Goal: Task Accomplishment & Management: Use online tool/utility

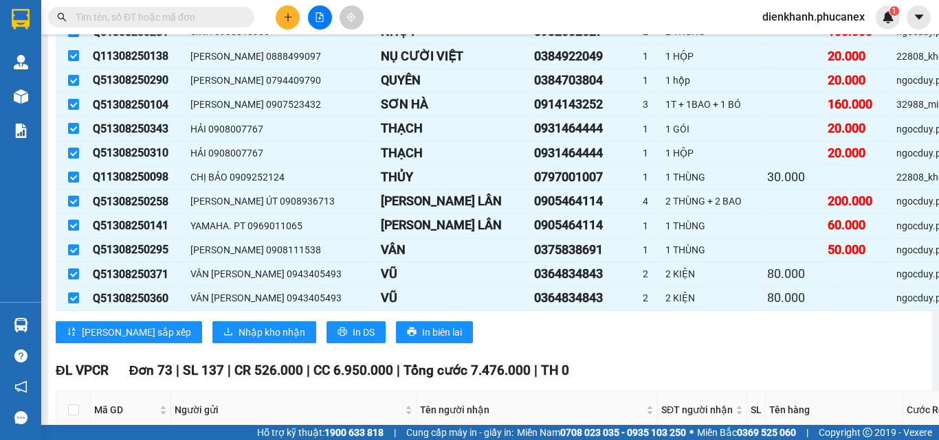
scroll to position [10856, 0]
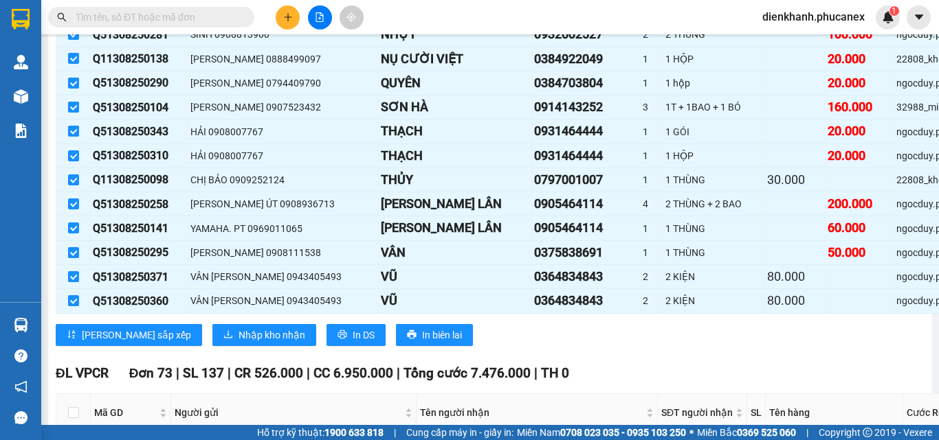
drag, startPoint x: 429, startPoint y: 249, endPoint x: 504, endPoint y: 249, distance: 74.2
copy div "0937302849"
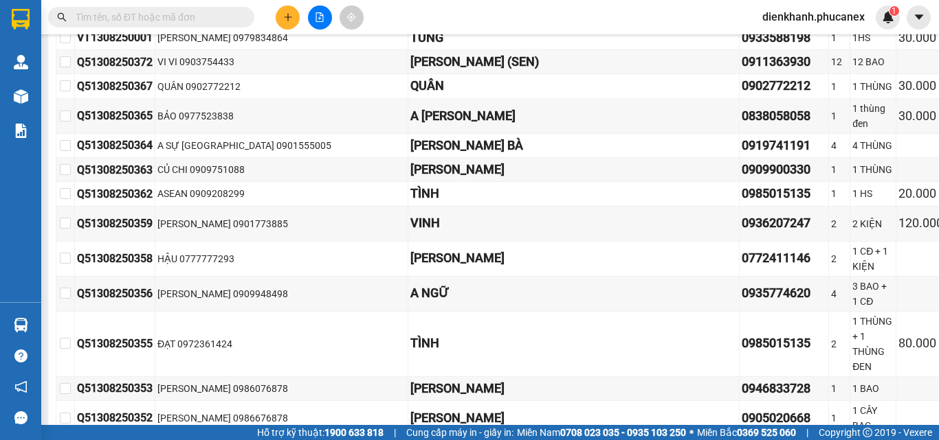
scroll to position [0, 0]
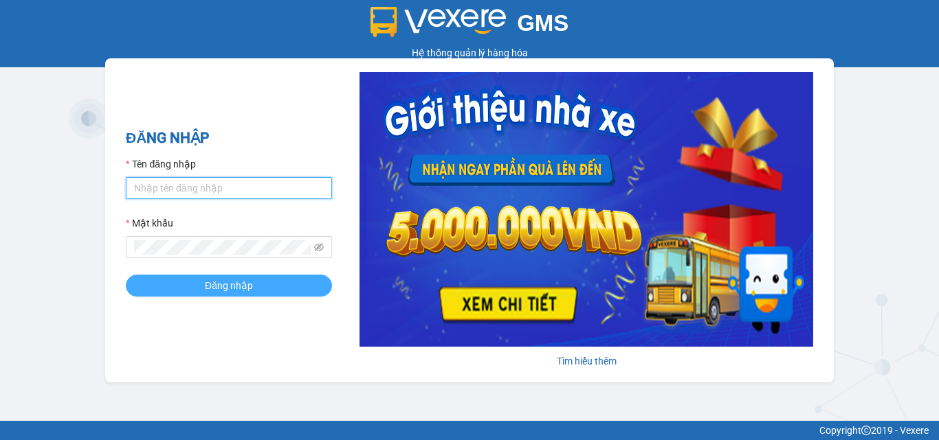
type input "dienkhanh.phucanex"
click at [260, 287] on button "Đăng nhập" at bounding box center [229, 286] width 206 height 22
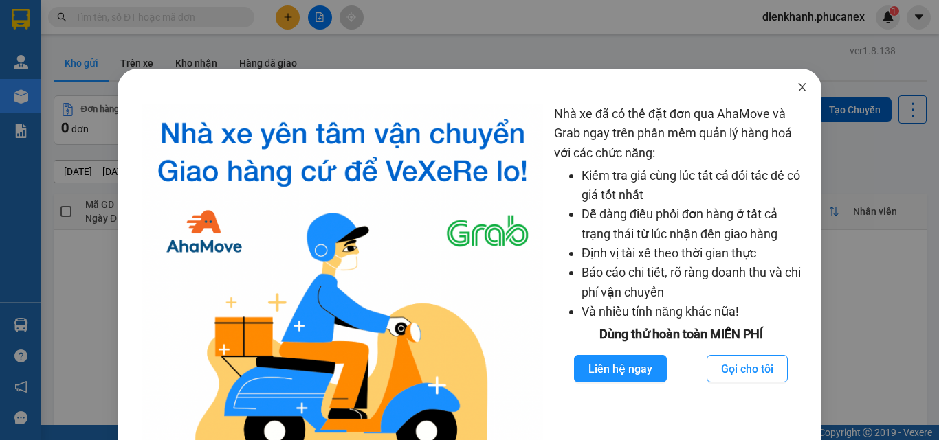
click at [796, 87] on icon "close" at bounding box center [801, 87] width 11 height 11
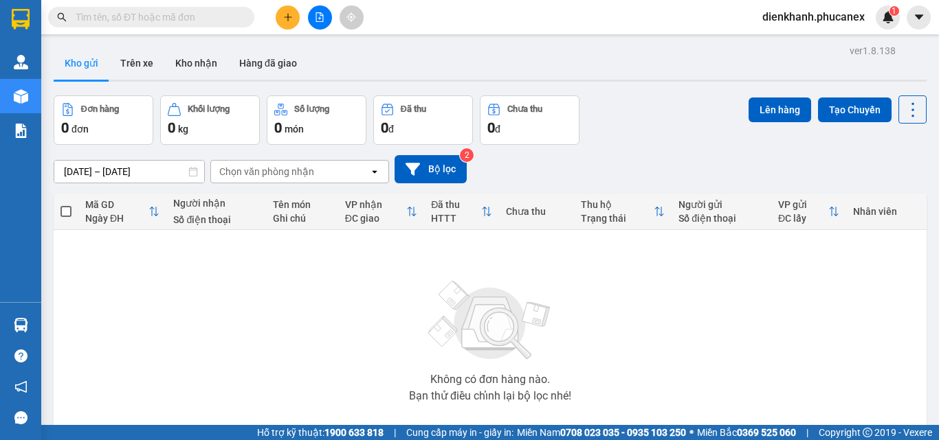
click at [324, 14] on button at bounding box center [320, 17] width 24 height 24
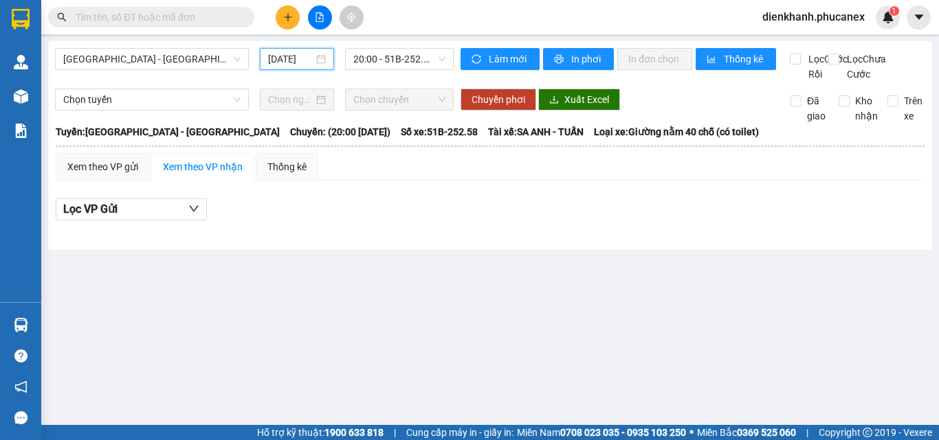
click at [313, 63] on input "[DATE]" at bounding box center [290, 59] width 45 height 15
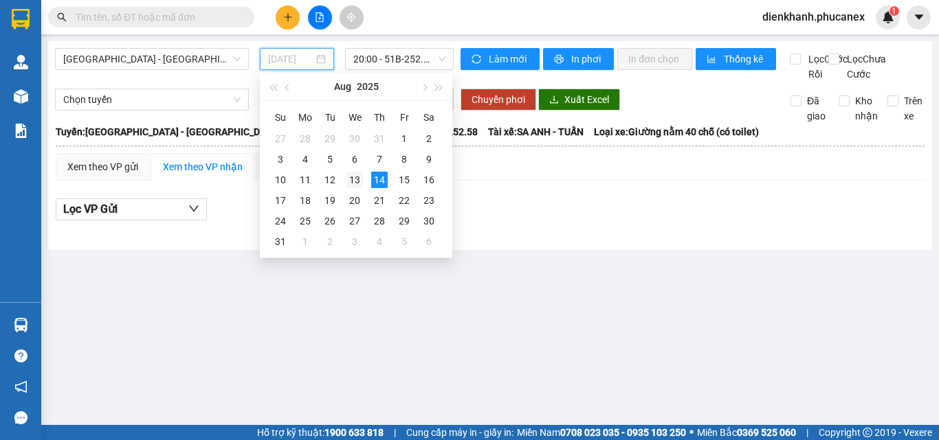
click at [360, 170] on td "13" at bounding box center [354, 180] width 25 height 21
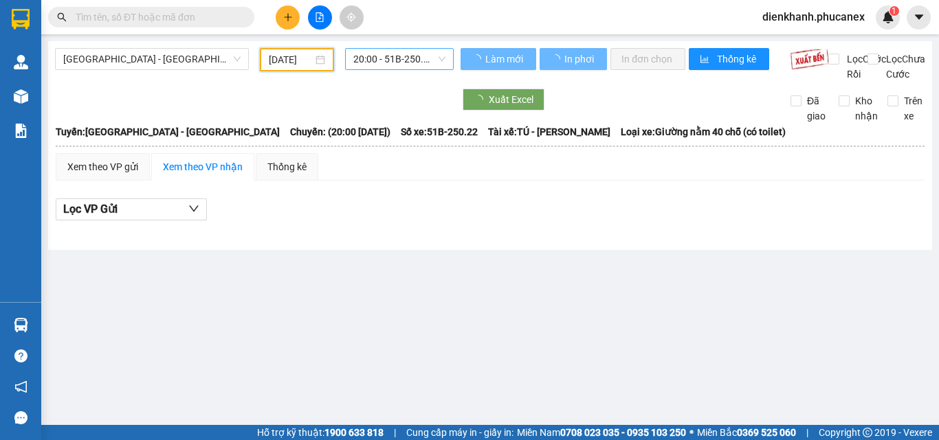
click at [383, 63] on span "20:00 - 51B-250.22" at bounding box center [399, 59] width 92 height 21
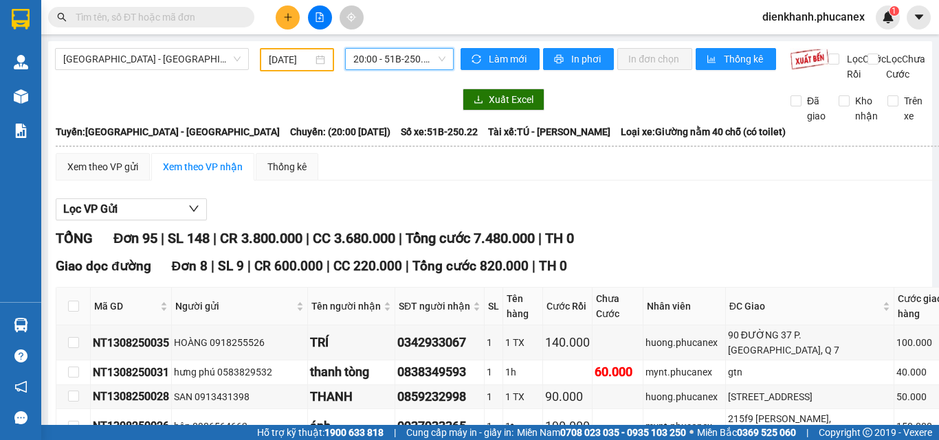
click at [359, 64] on span "20:00 - 51B-250.22" at bounding box center [399, 59] width 92 height 21
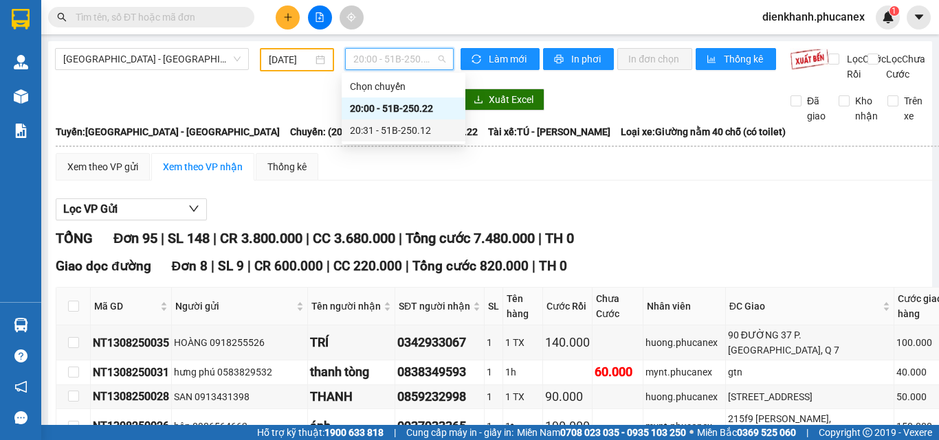
click at [378, 130] on div "20:31 - 51B-250.12" at bounding box center [403, 130] width 107 height 15
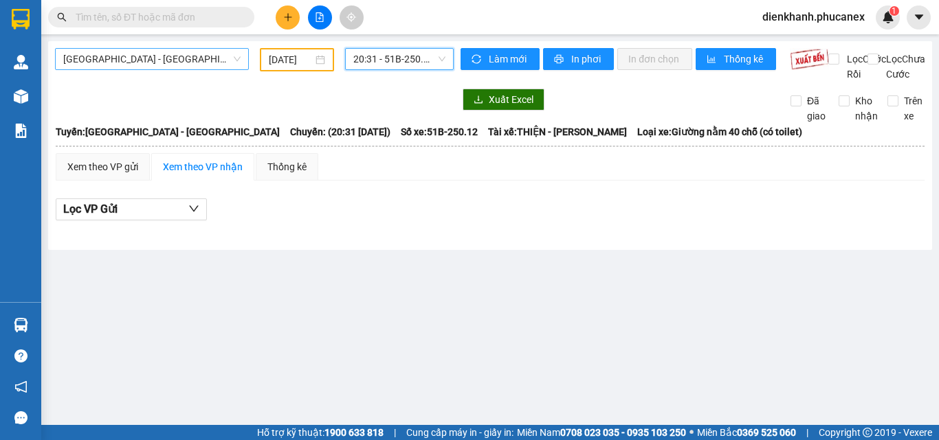
click at [132, 64] on span "[GEOGRAPHIC_DATA] - [GEOGRAPHIC_DATA]" at bounding box center [151, 59] width 177 height 21
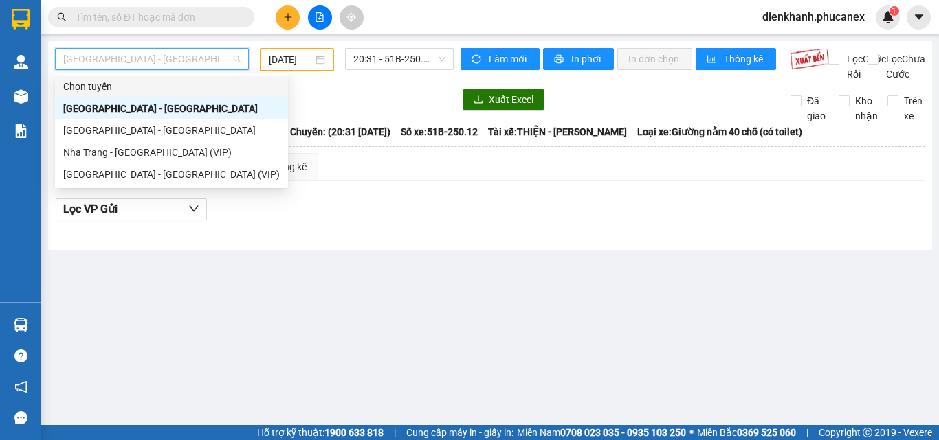
click at [293, 57] on input "[DATE]" at bounding box center [291, 59] width 44 height 15
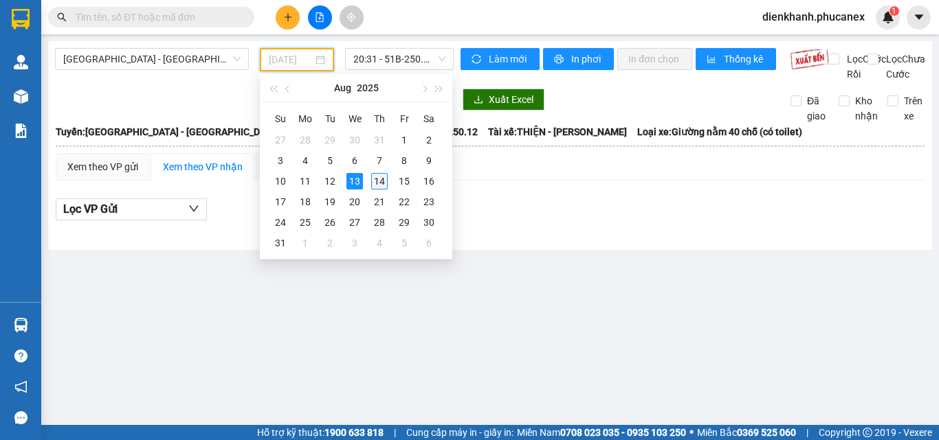
click at [372, 181] on div "14" at bounding box center [379, 181] width 16 height 16
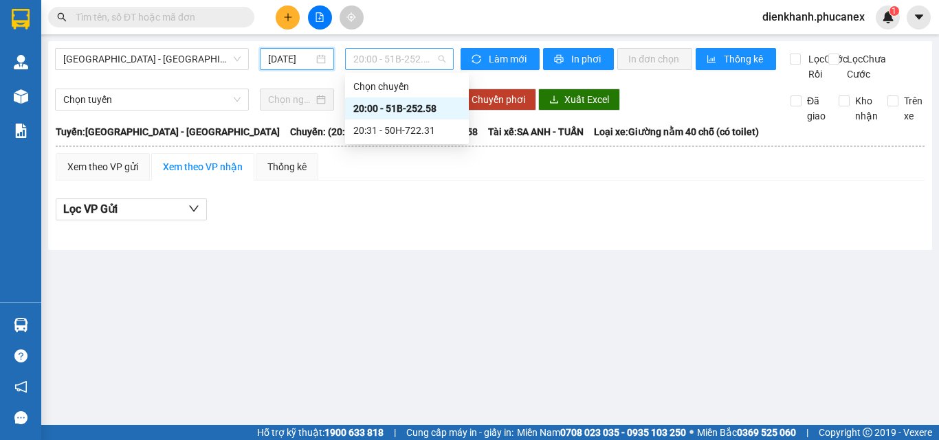
click at [383, 58] on span "20:00 - 51B-252.58" at bounding box center [399, 59] width 92 height 21
drag, startPoint x: 408, startPoint y: 130, endPoint x: 332, endPoint y: 88, distance: 87.0
click at [404, 127] on div "20:31 - 50H-722.31" at bounding box center [406, 130] width 107 height 15
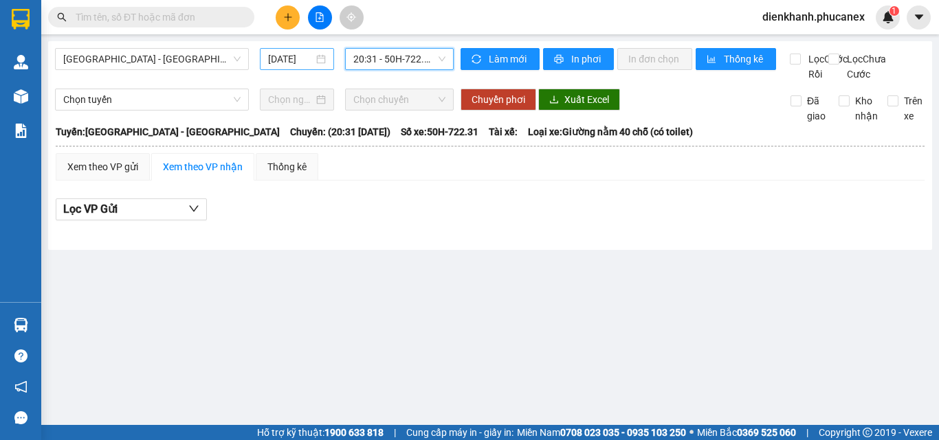
click at [311, 54] on input "[DATE]" at bounding box center [290, 59] width 45 height 15
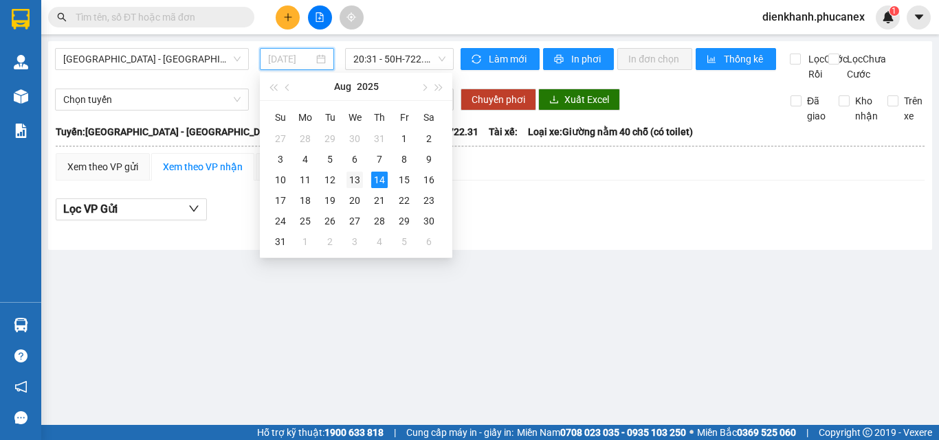
drag, startPoint x: 358, startPoint y: 181, endPoint x: 387, endPoint y: 103, distance: 82.8
click at [357, 178] on div "13" at bounding box center [354, 180] width 16 height 16
type input "[DATE]"
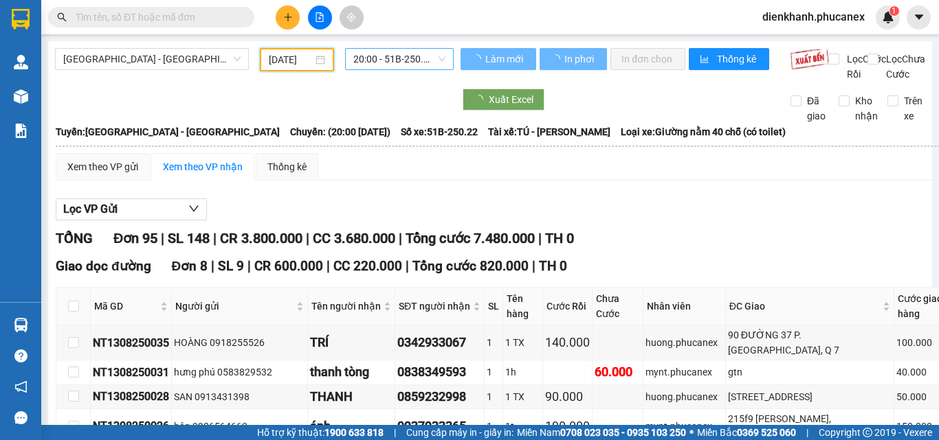
click at [393, 60] on span "20:00 - 51B-250.22" at bounding box center [399, 59] width 92 height 21
